Goal: Use online tool/utility: Utilize a website feature to perform a specific function

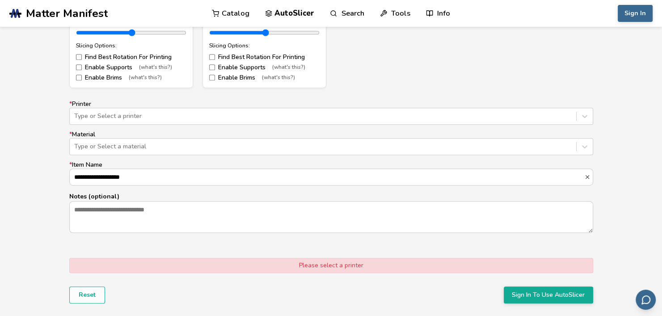
scroll to position [536, 0]
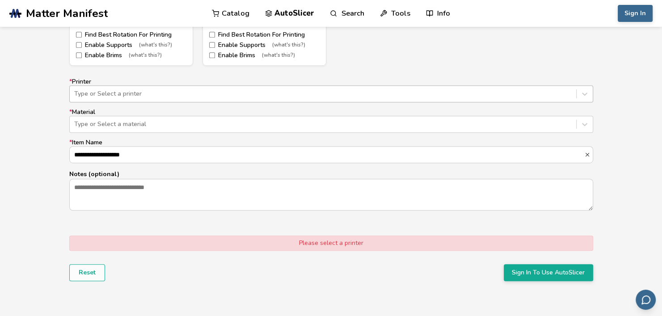
click at [114, 91] on div at bounding box center [322, 93] width 497 height 9
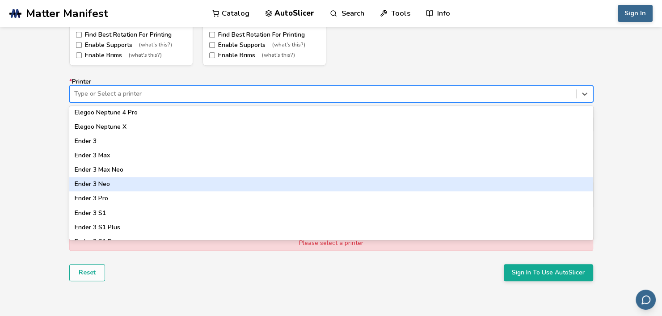
scroll to position [402, 0]
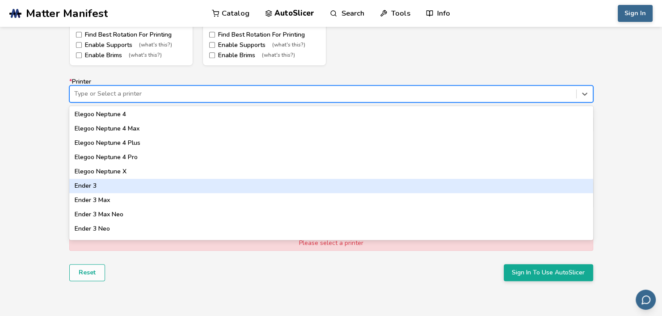
click at [108, 185] on div "Ender 3" at bounding box center [331, 186] width 524 height 14
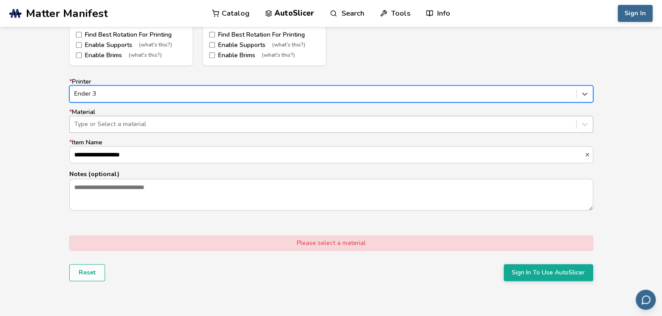
click at [152, 123] on div at bounding box center [322, 124] width 497 height 9
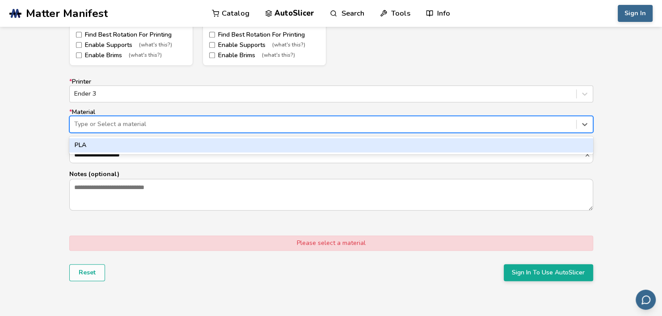
click at [120, 142] on div "PLA" at bounding box center [331, 145] width 524 height 14
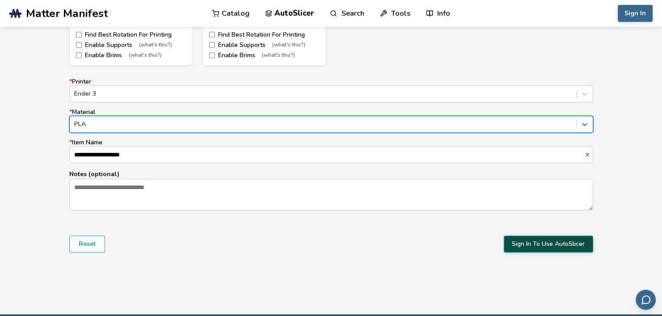
click at [535, 246] on button "Sign In To Use AutoSlicer" at bounding box center [547, 243] width 89 height 17
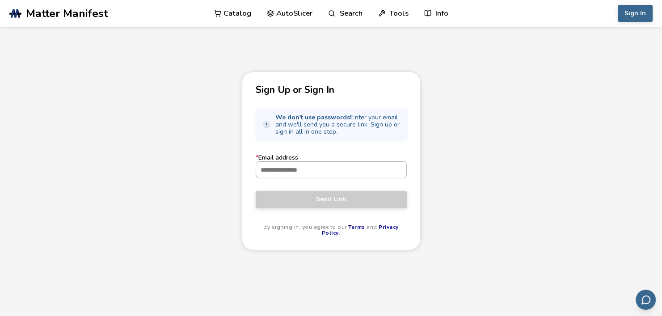
click at [323, 170] on input "* Email address" at bounding box center [331, 170] width 150 height 16
type input "**********"
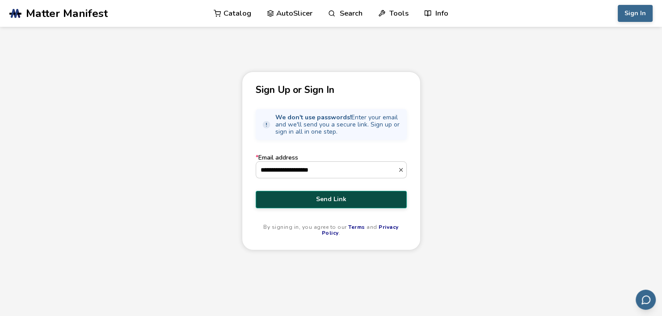
click at [329, 197] on span "Send Link" at bounding box center [331, 199] width 138 height 7
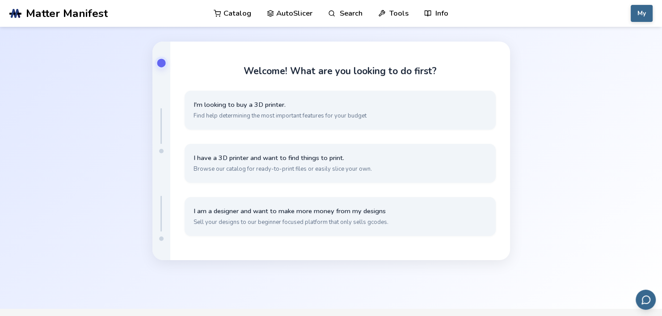
scroll to position [89, 0]
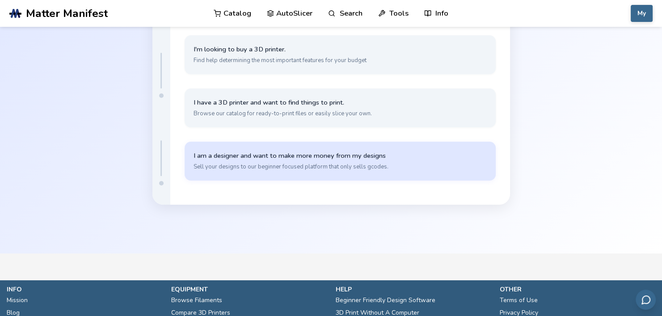
click at [284, 162] on button "I am a designer and want to make more money from my designs Sell your designs t…" at bounding box center [339, 161] width 311 height 39
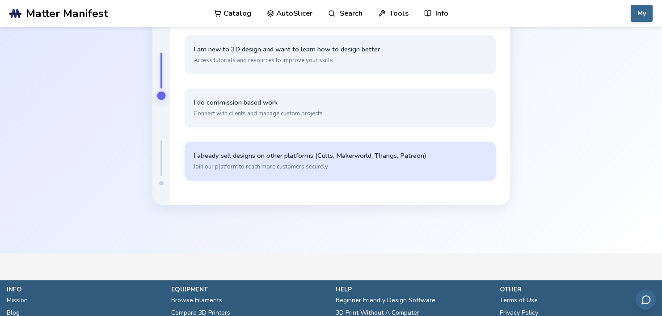
scroll to position [45, 0]
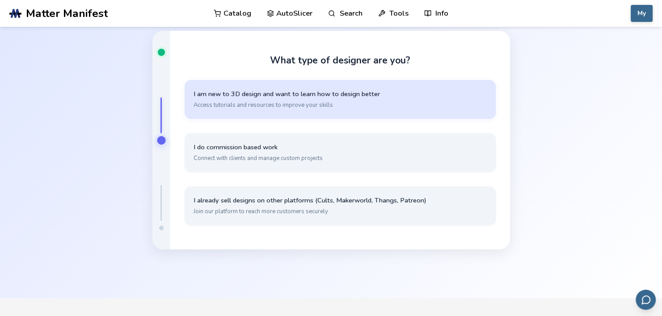
click at [377, 96] on span "I am new to 3D design and want to learn how to design better" at bounding box center [339, 94] width 293 height 8
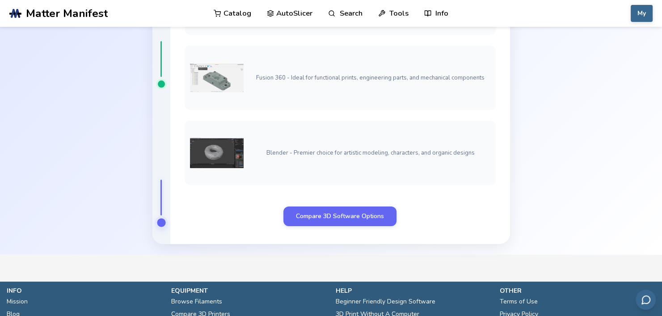
scroll to position [141, 0]
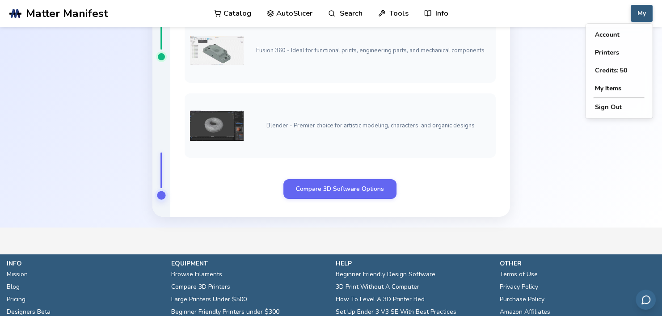
click at [645, 15] on button "My" at bounding box center [641, 13] width 22 height 17
click at [607, 72] on button "Credits: 50" at bounding box center [618, 71] width 63 height 18
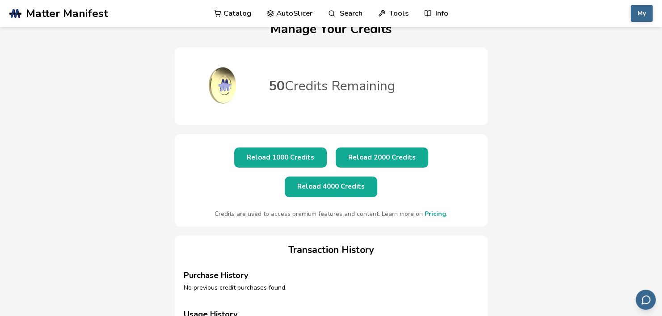
scroll to position [45, 0]
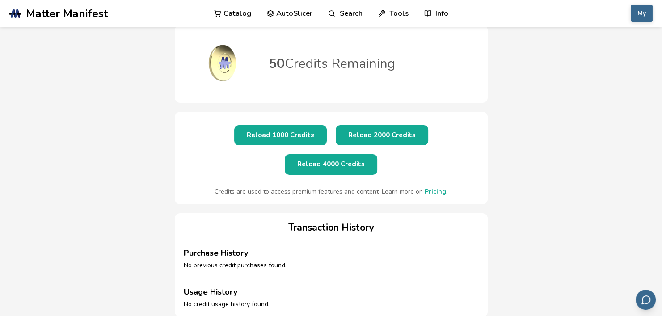
click at [298, 17] on link "AutoSlicer" at bounding box center [290, 13] width 46 height 27
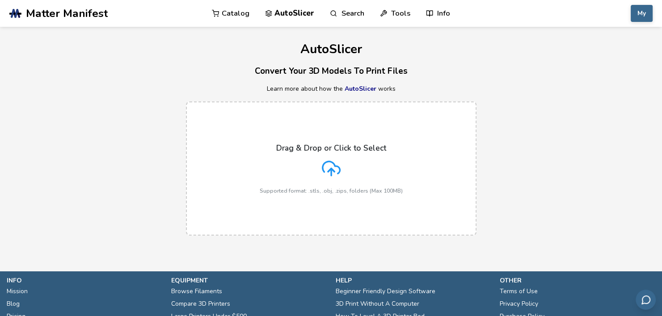
click at [335, 176] on icon at bounding box center [331, 168] width 19 height 19
click at [0, 0] on input "Drag & Drop or Click to Select Supported format: .stls, .obj, .zips, folders (M…" at bounding box center [0, 0] width 0 height 0
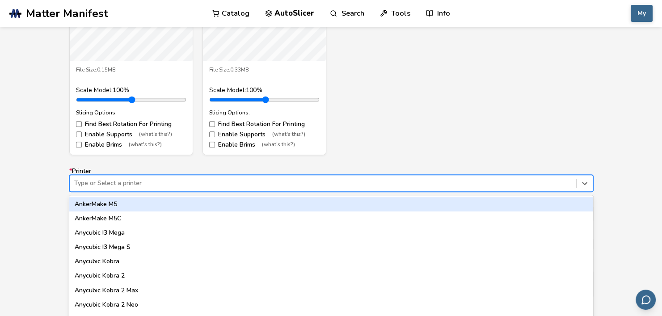
scroll to position [461, 0]
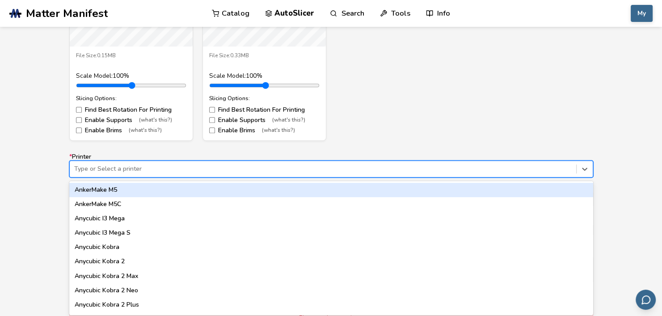
click at [147, 177] on div "62 results available. Use Up and Down to choose options, press Enter to select …" at bounding box center [331, 168] width 524 height 17
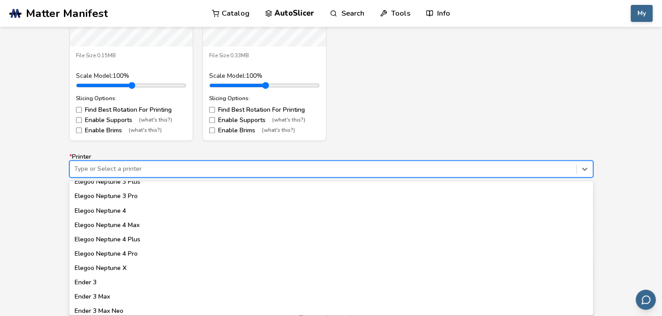
scroll to position [402, 0]
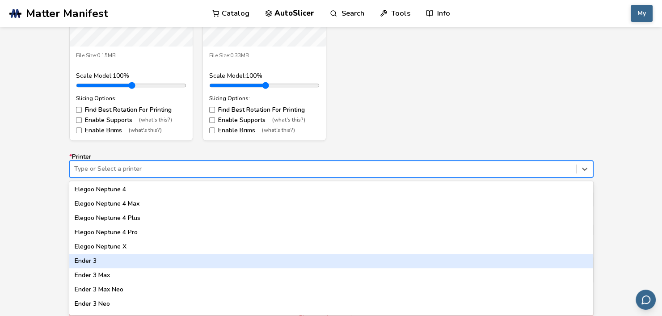
click at [103, 256] on div "Ender 3" at bounding box center [331, 261] width 524 height 14
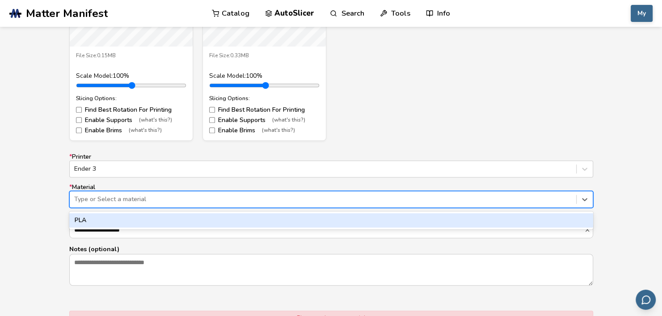
click at [121, 197] on div at bounding box center [322, 199] width 497 height 9
click at [123, 221] on div "PLA" at bounding box center [331, 220] width 524 height 14
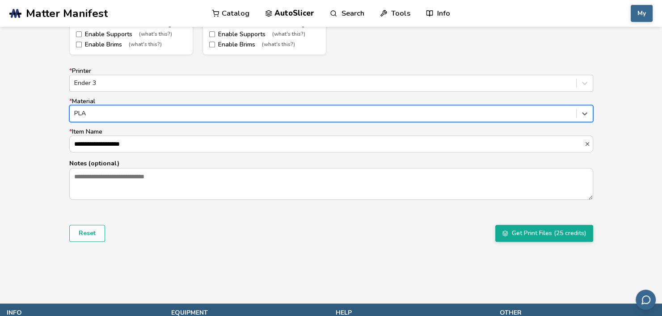
scroll to position [550, 0]
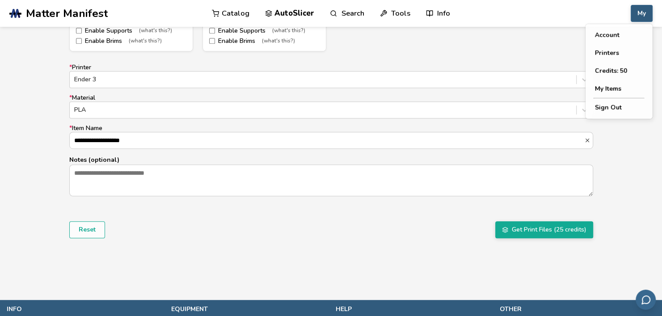
click at [635, 17] on button "My" at bounding box center [641, 13] width 22 height 17
click at [628, 193] on div "**********" at bounding box center [331, 21] width 662 height 503
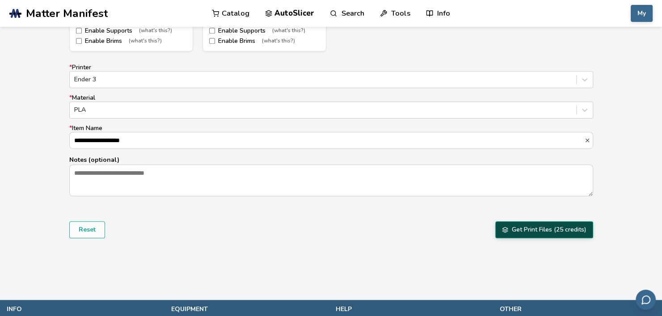
click at [556, 226] on button "Get Print Files (25 credits)" at bounding box center [544, 229] width 98 height 17
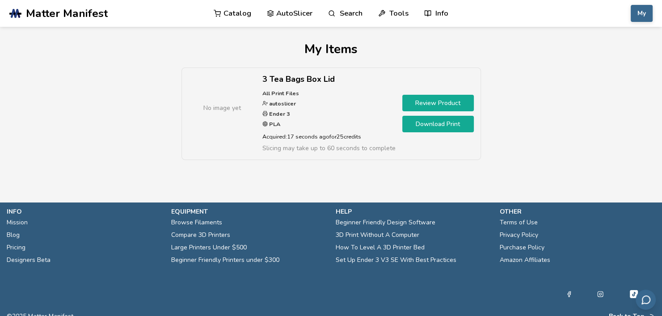
click at [432, 126] on link "Download Print" at bounding box center [437, 124] width 71 height 17
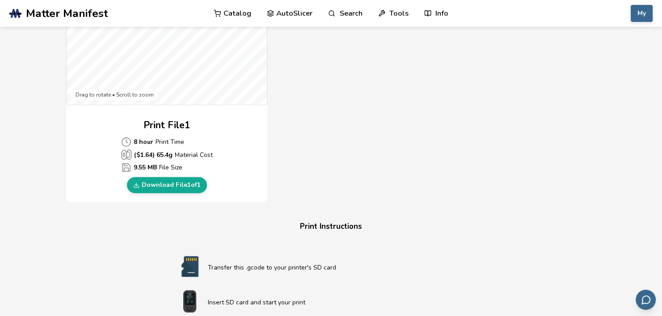
scroll to position [344, 0]
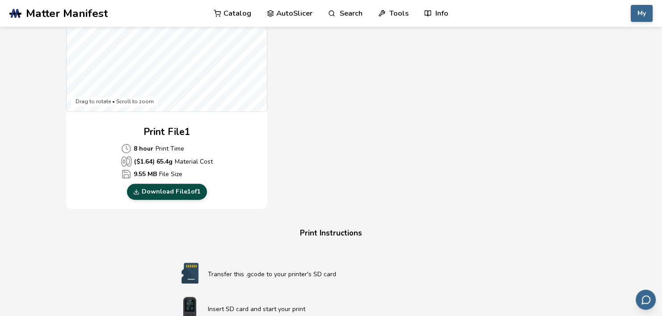
click at [171, 194] on link "Download File 1 of 1" at bounding box center [167, 192] width 80 height 16
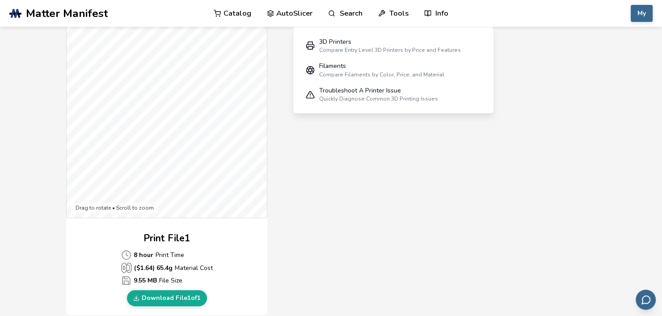
scroll to position [165, 0]
